Goal: Task Accomplishment & Management: Manage account settings

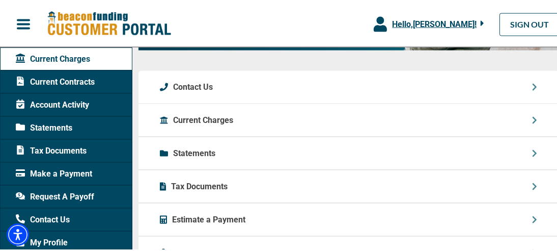
scroll to position [1133, 0]
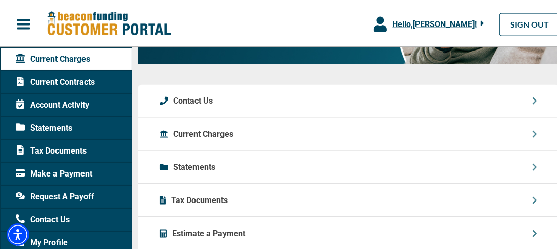
click at [184, 159] on p "Statements" at bounding box center [194, 165] width 42 height 12
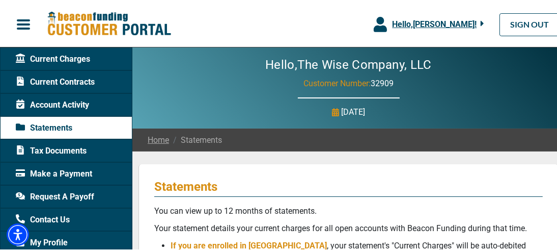
click at [44, 59] on span "Current Charges" at bounding box center [53, 57] width 74 height 12
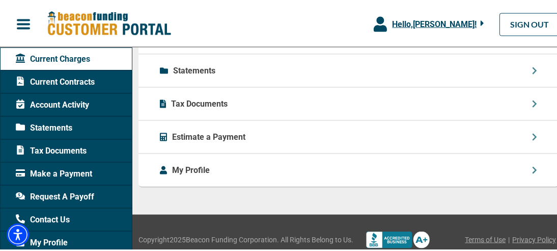
scroll to position [1235, 0]
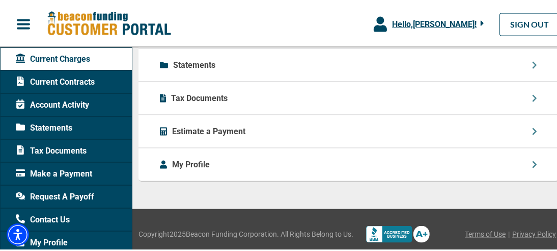
click at [51, 79] on span "Current Contracts" at bounding box center [55, 80] width 79 height 12
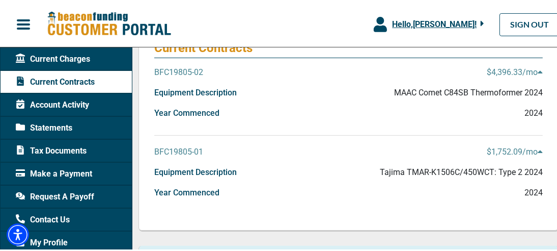
scroll to position [153, 0]
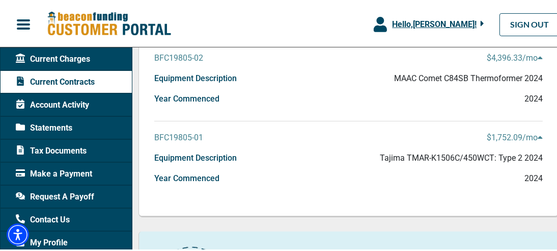
click at [538, 134] on icon at bounding box center [540, 135] width 5 height 8
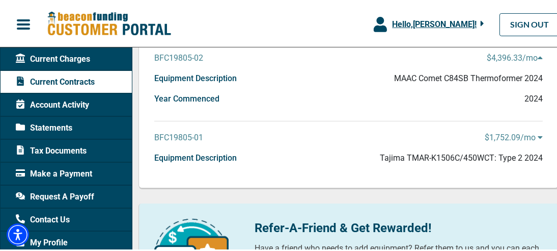
click at [538, 134] on icon at bounding box center [540, 135] width 5 height 3
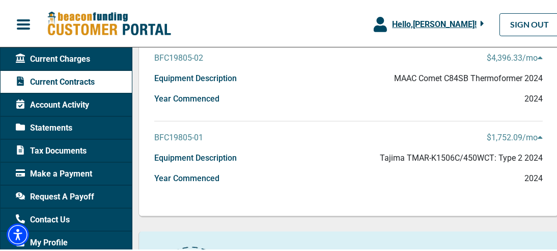
scroll to position [102, 0]
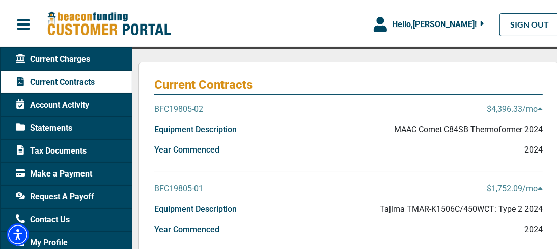
click at [502, 106] on p "$4,396.33 /mo" at bounding box center [515, 107] width 56 height 12
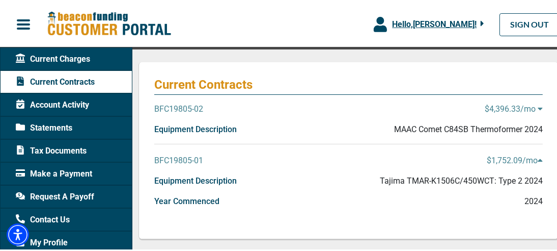
click at [502, 106] on p "$4,396.33 /mo" at bounding box center [514, 107] width 58 height 12
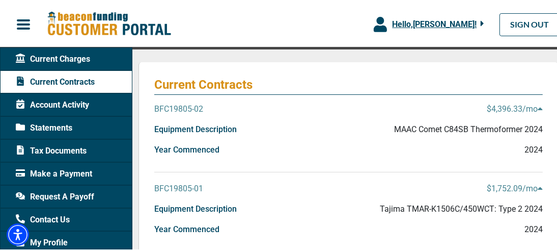
click at [173, 107] on p "BFC19805-02" at bounding box center [178, 107] width 49 height 12
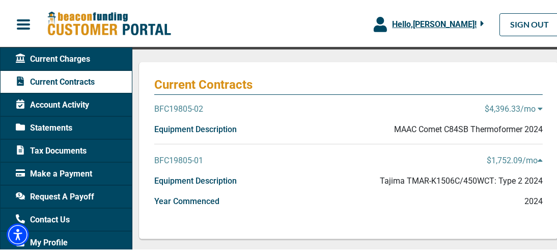
click at [173, 107] on p "BFC19805-02" at bounding box center [178, 107] width 49 height 12
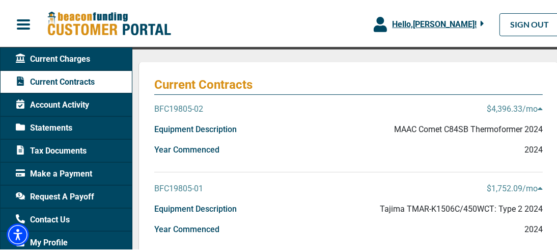
click at [49, 104] on span "Account Activity" at bounding box center [52, 103] width 73 height 12
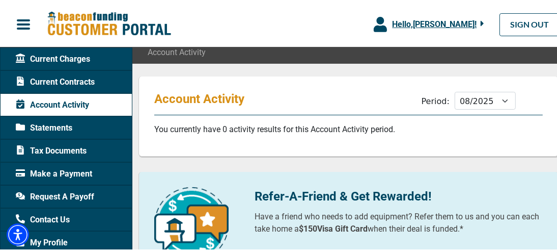
scroll to position [102, 0]
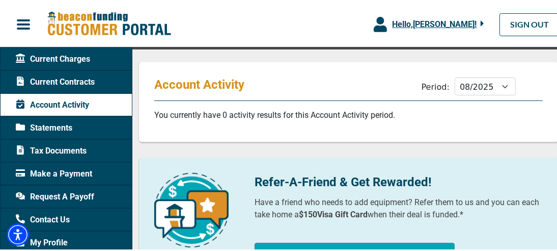
click at [42, 171] on span "Make a Payment" at bounding box center [54, 172] width 76 height 12
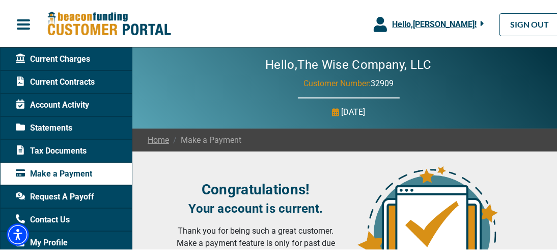
click at [324, 81] on span "Customer Number:" at bounding box center [337, 82] width 67 height 10
click at [39, 56] on span "Current Charges" at bounding box center [53, 57] width 74 height 12
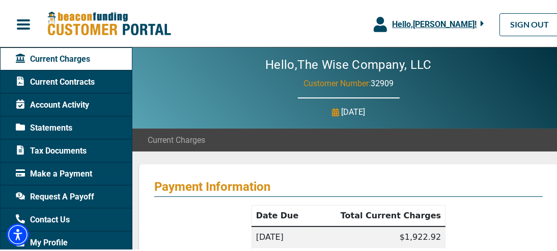
click at [24, 21] on span "button" at bounding box center [23, 22] width 15 height 15
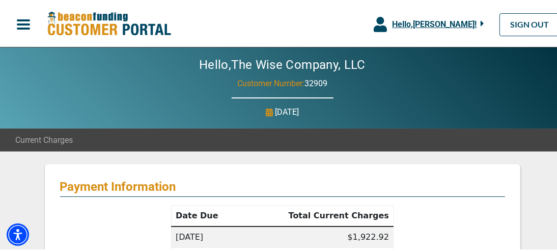
click at [24, 21] on span "button" at bounding box center [23, 22] width 15 height 15
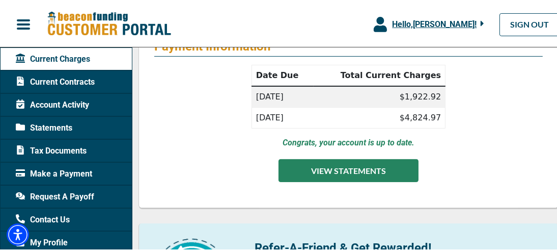
scroll to position [153, 0]
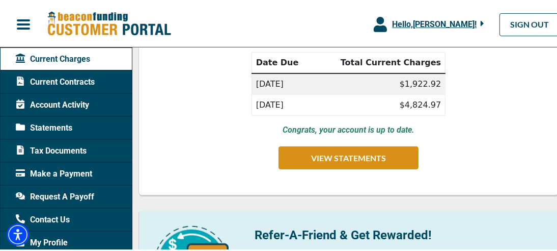
click at [334, 126] on p "Congrats, your account is up to date." at bounding box center [349, 128] width 132 height 12
click at [335, 129] on p "Congrats, your account is up to date." at bounding box center [349, 128] width 132 height 12
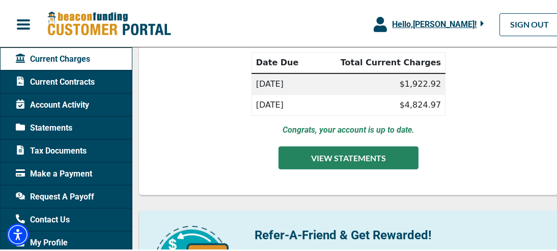
click at [331, 152] on button "VIEW STATEMENTS" at bounding box center [349, 156] width 140 height 23
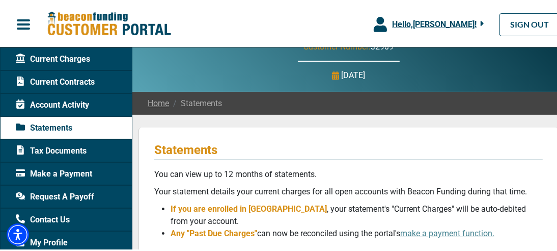
scroll to position [51, 0]
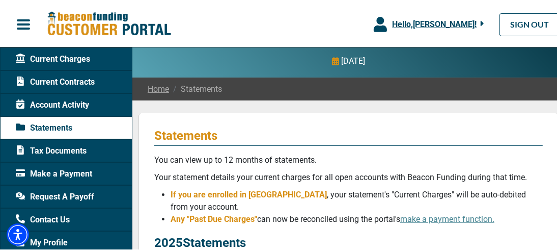
click at [212, 195] on span "If you are enrolled in [GEOGRAPHIC_DATA]" at bounding box center [249, 193] width 156 height 10
click at [515, 206] on li "If you are enrolled in [GEOGRAPHIC_DATA] , your statement's "Current Charges" w…" at bounding box center [357, 199] width 372 height 24
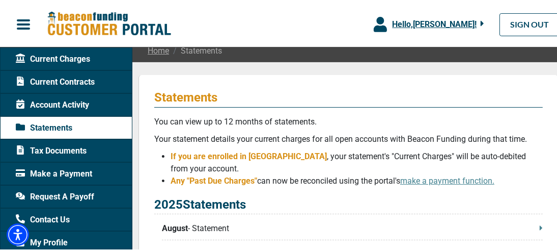
scroll to position [102, 0]
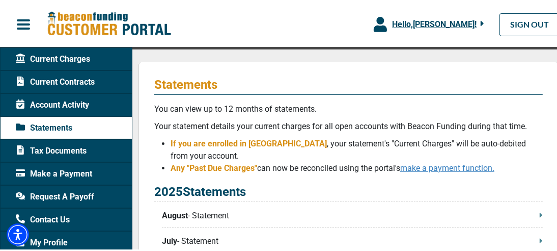
click at [468, 169] on link "make a payment function." at bounding box center [447, 166] width 94 height 10
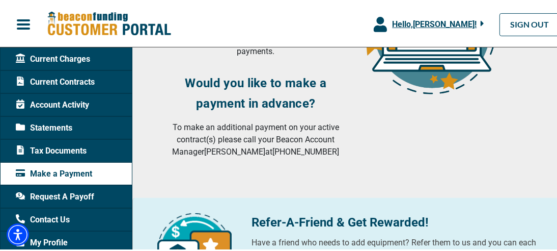
scroll to position [204, 0]
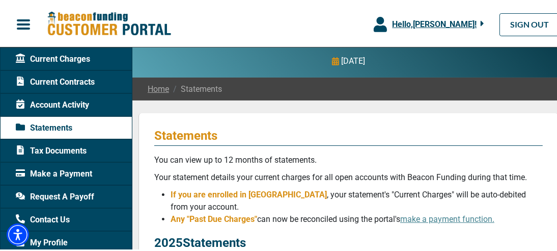
scroll to position [102, 0]
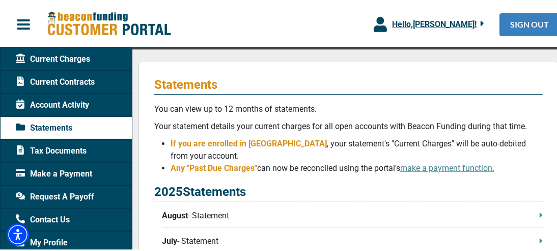
click at [533, 12] on link "SIGN OUT" at bounding box center [530, 23] width 60 height 23
